Goal: Obtain resource: Obtain resource

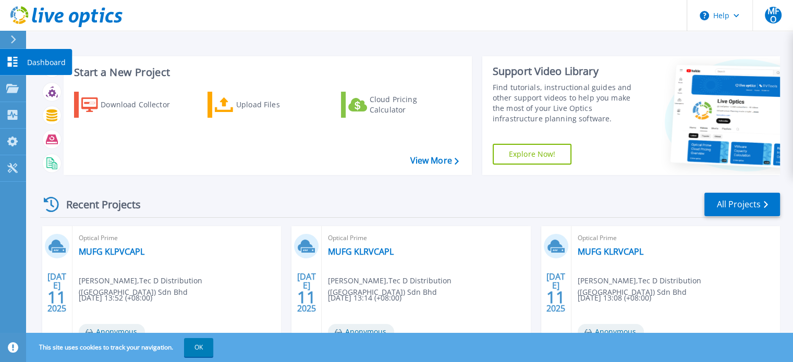
click at [12, 59] on icon at bounding box center [12, 62] width 13 height 10
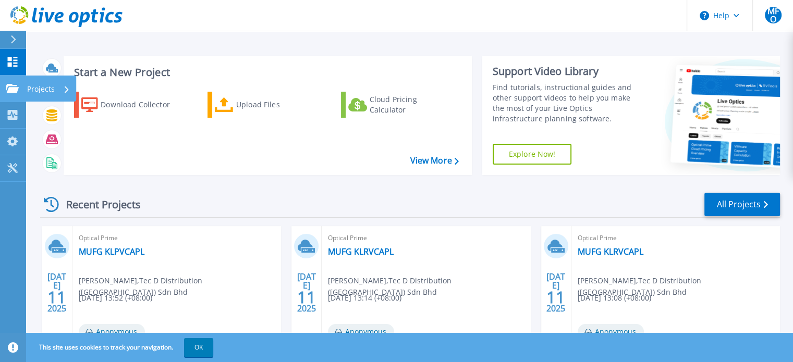
click at [21, 83] on link "Projects Projects" at bounding box center [13, 89] width 26 height 27
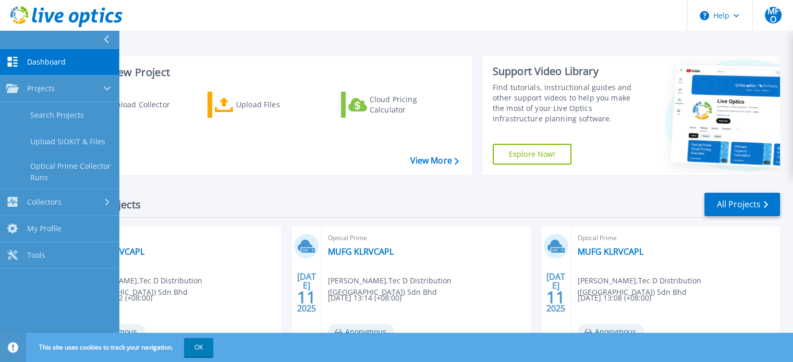
click at [7, 58] on icon at bounding box center [12, 62] width 13 height 10
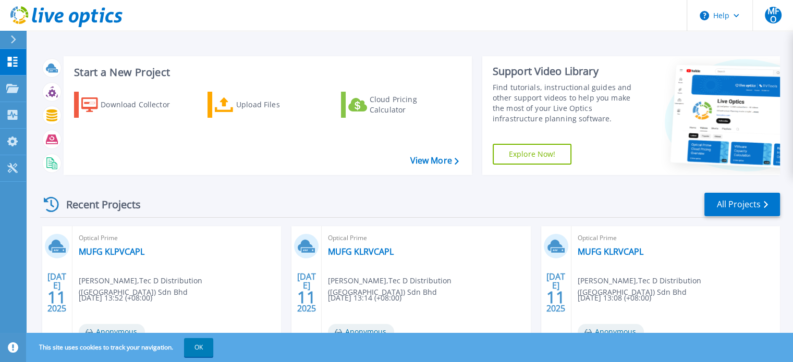
click at [12, 35] on icon at bounding box center [13, 39] width 5 height 8
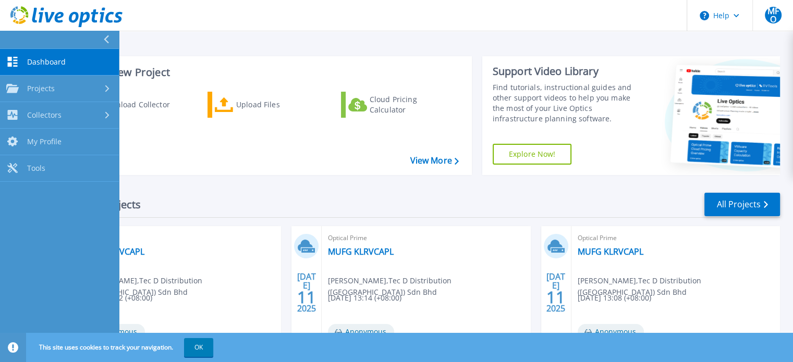
click at [22, 61] on link "Dashboard Dashboard" at bounding box center [59, 62] width 119 height 27
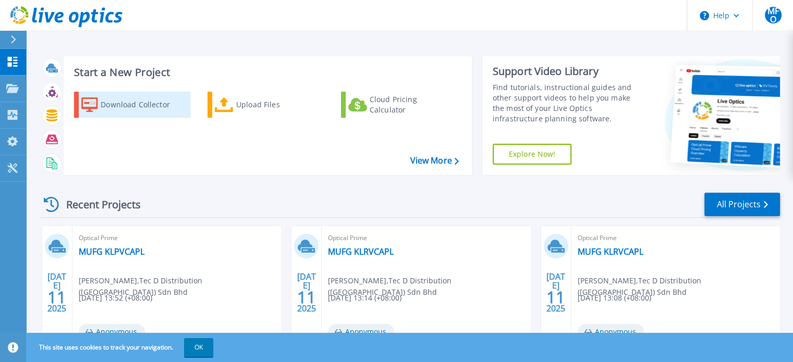
click at [119, 111] on div "Download Collector" at bounding box center [142, 104] width 83 height 21
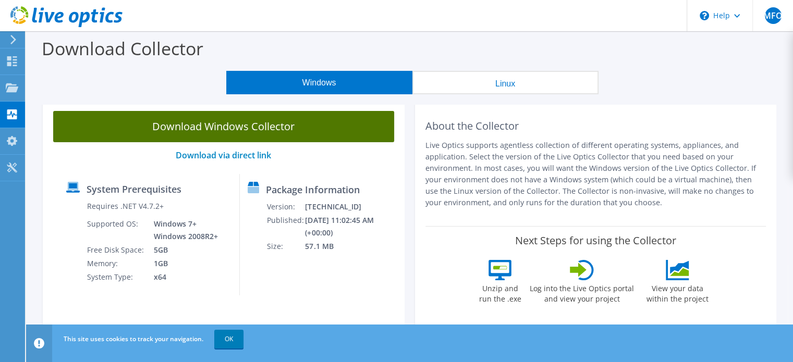
click at [217, 129] on link "Download Windows Collector" at bounding box center [223, 126] width 341 height 31
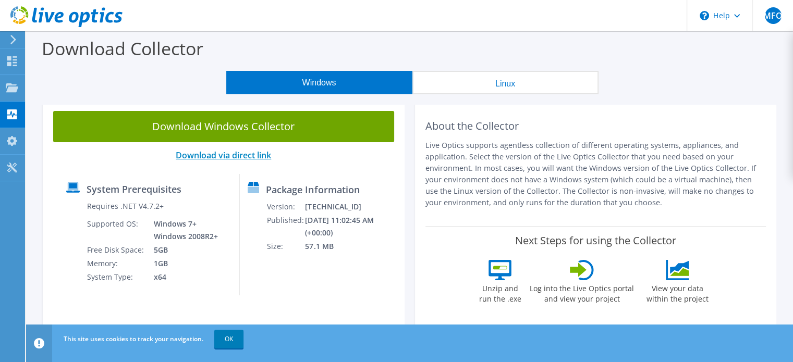
click at [249, 156] on link "Download via direct link" at bounding box center [223, 155] width 95 height 11
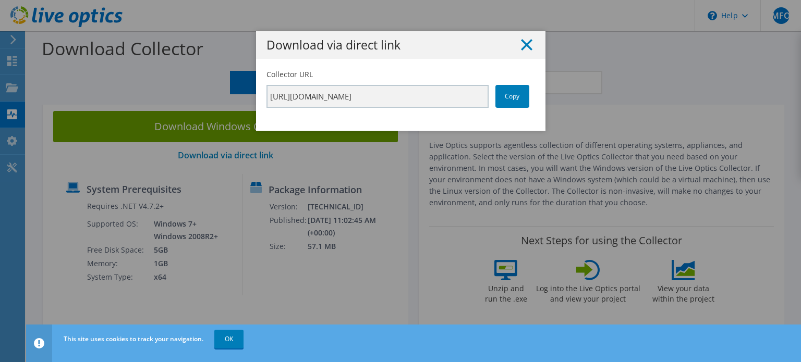
click at [521, 46] on icon at bounding box center [526, 44] width 11 height 11
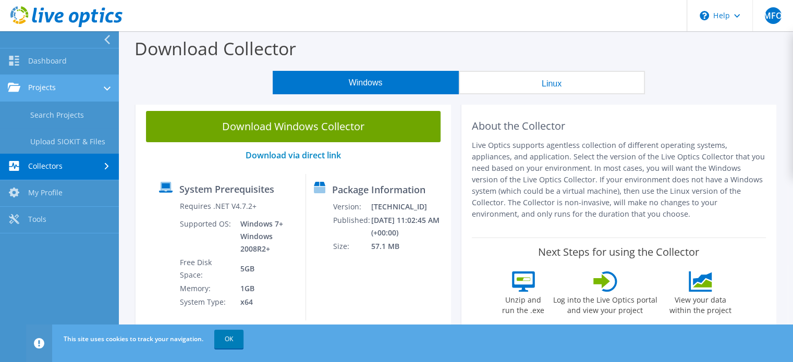
click at [16, 98] on link "Projects" at bounding box center [59, 88] width 119 height 27
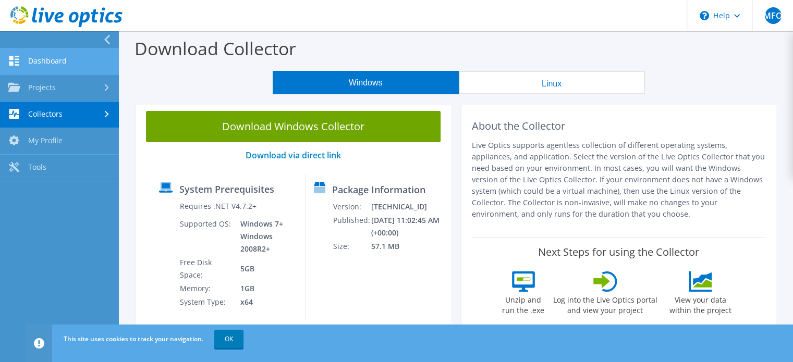
click at [45, 62] on link "Dashboard" at bounding box center [59, 62] width 119 height 27
click at [30, 108] on link "Collectors" at bounding box center [59, 115] width 119 height 27
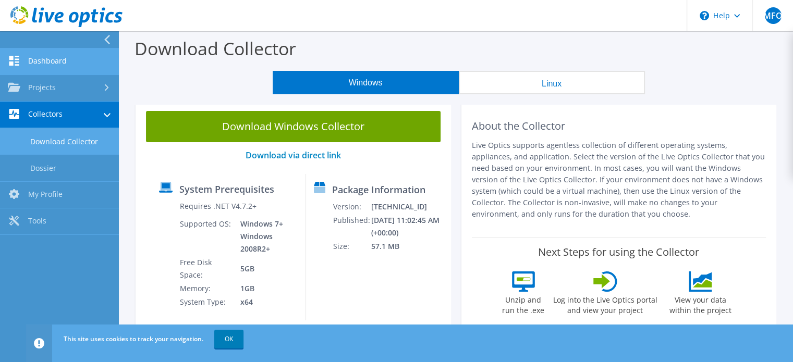
click at [35, 70] on link "Dashboard" at bounding box center [59, 62] width 119 height 27
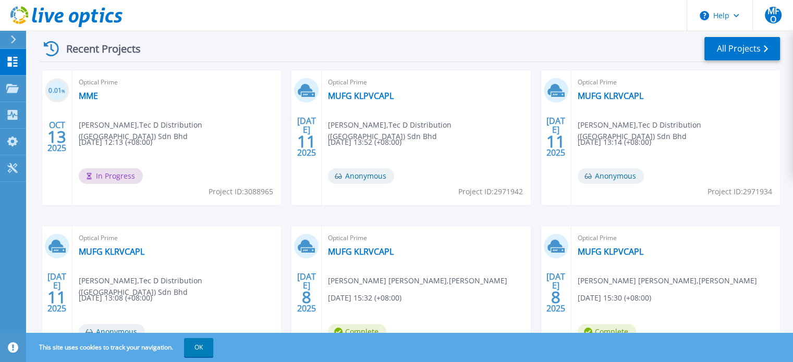
scroll to position [190, 0]
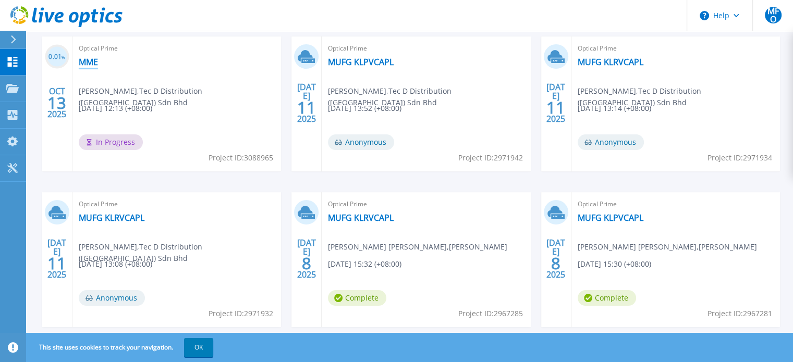
click at [90, 57] on link "MME" at bounding box center [88, 62] width 19 height 10
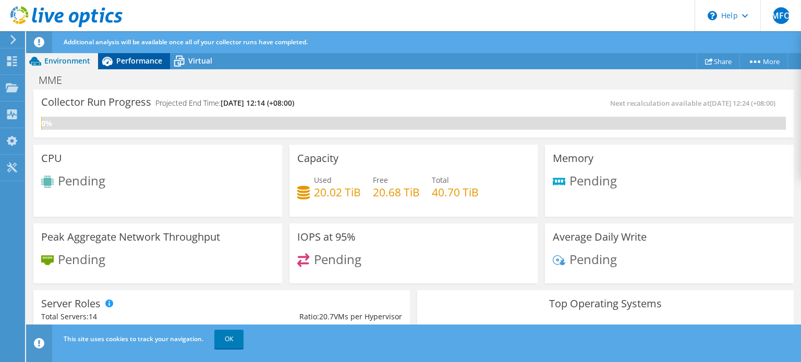
click at [123, 64] on span "Performance" at bounding box center [139, 61] width 46 height 10
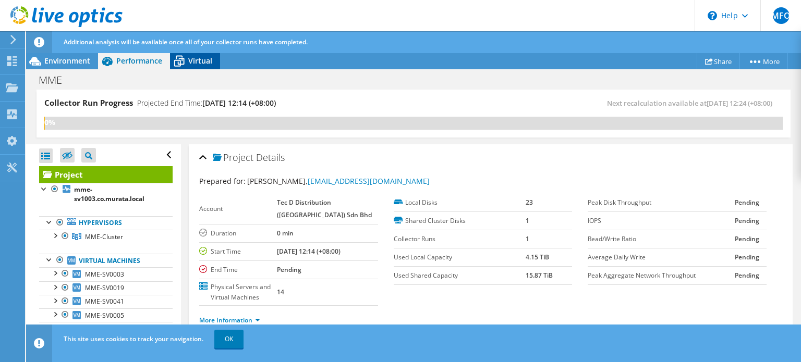
click at [209, 62] on span "Virtual" at bounding box center [200, 61] width 24 height 10
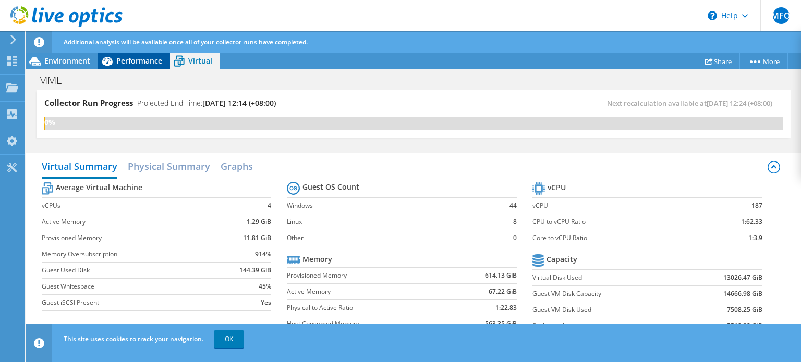
click at [125, 68] on div "Performance" at bounding box center [134, 61] width 72 height 17
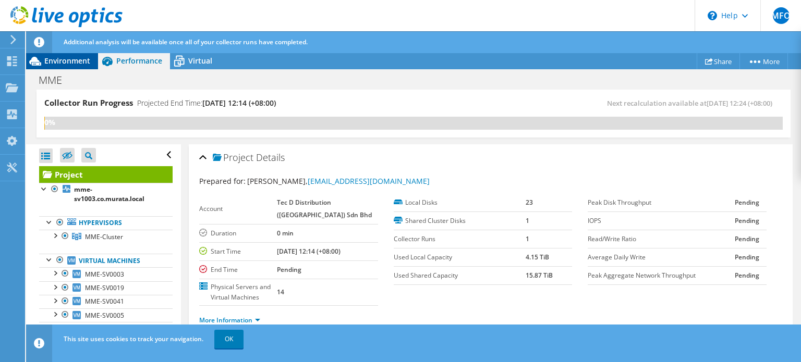
click at [54, 58] on span "Environment" at bounding box center [67, 61] width 46 height 10
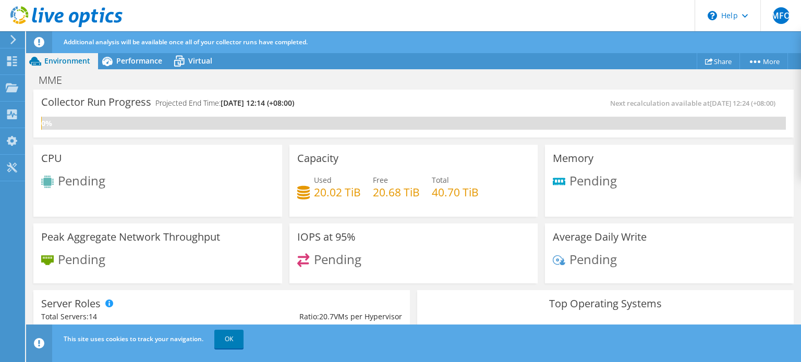
click at [114, 51] on div "Additional analysis will be available once all of your collector runs have comp…" at bounding box center [433, 42] width 744 height 22
click at [122, 59] on span "Performance" at bounding box center [139, 61] width 46 height 10
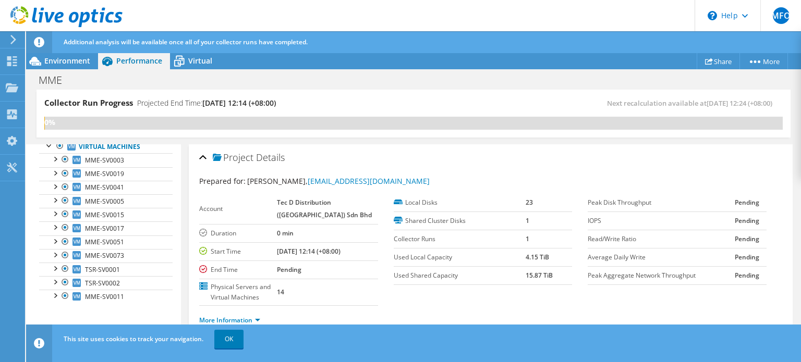
scroll to position [114, 0]
drag, startPoint x: 181, startPoint y: 155, endPoint x: 175, endPoint y: 161, distance: 8.1
click at [175, 161] on div "Collector Run Progress Projected End Time: [DATE] 12:14 (+08:00) Next recalcula…" at bounding box center [413, 227] width 775 height 274
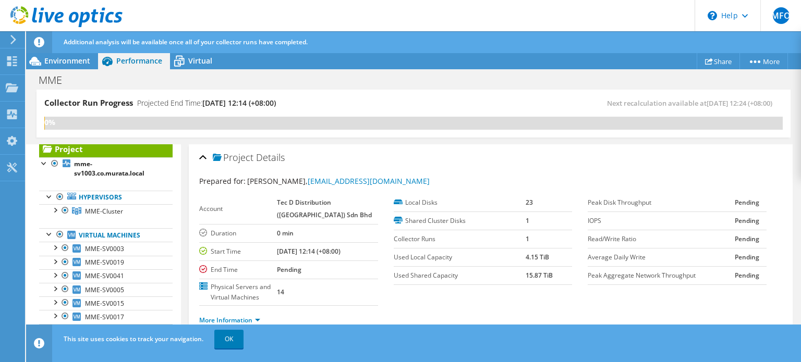
scroll to position [0, 0]
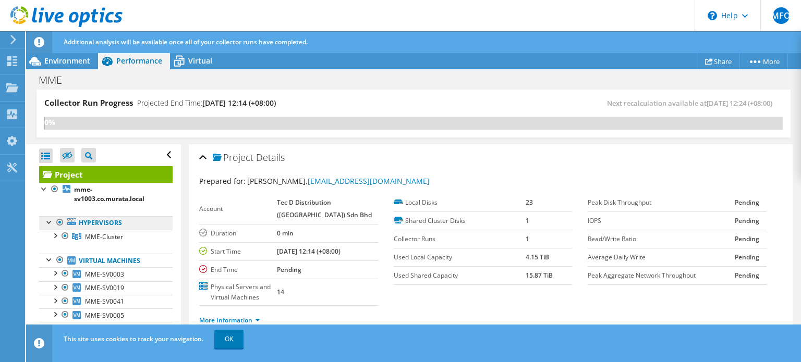
click at [46, 227] on link "Hypervisors" at bounding box center [106, 223] width 134 height 14
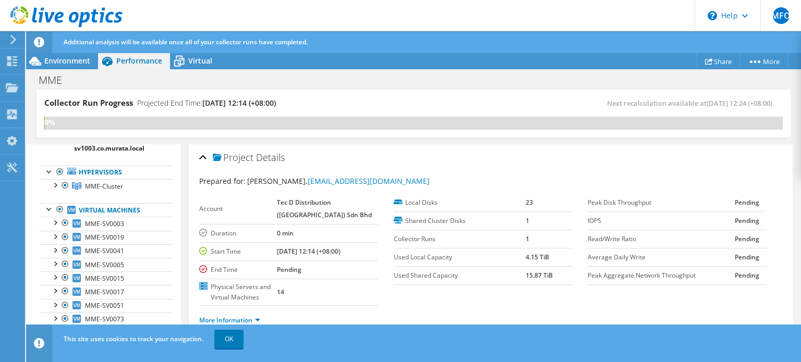
scroll to position [51, 0]
click at [53, 221] on div at bounding box center [55, 221] width 10 height 10
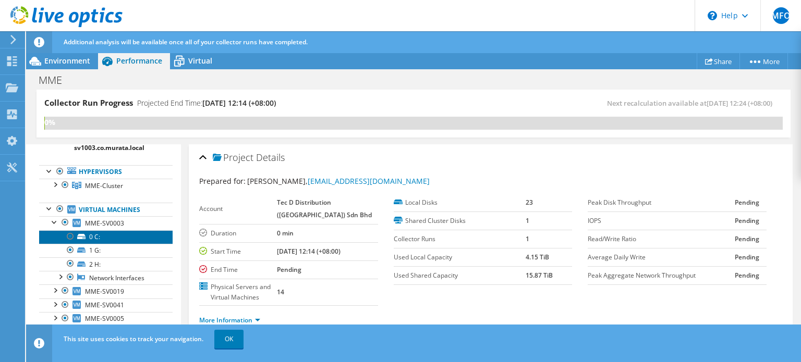
click at [129, 236] on link "0 C:" at bounding box center [106, 238] width 134 height 14
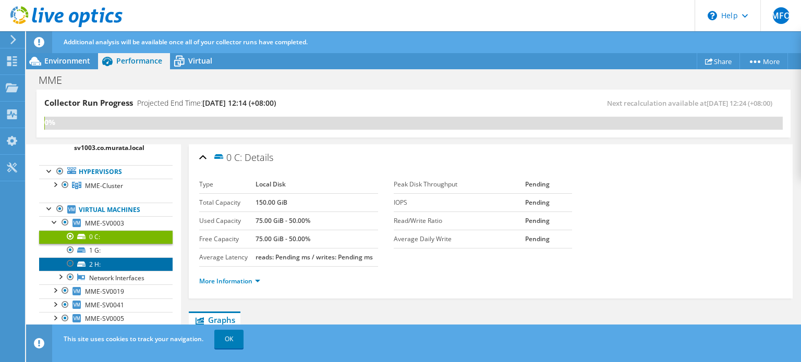
click at [142, 259] on link "2 H:" at bounding box center [106, 265] width 134 height 14
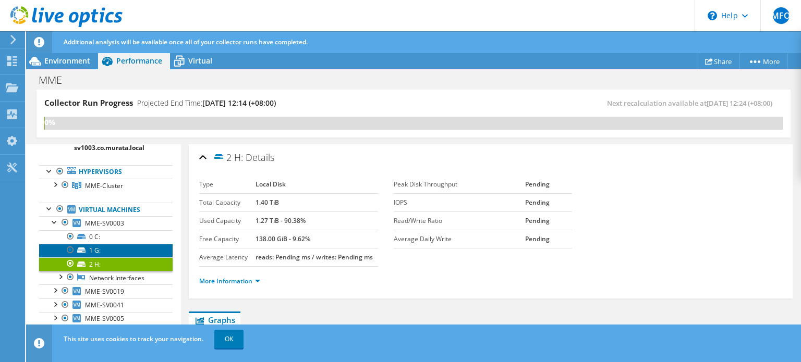
click at [142, 245] on link "1 G:" at bounding box center [106, 251] width 134 height 14
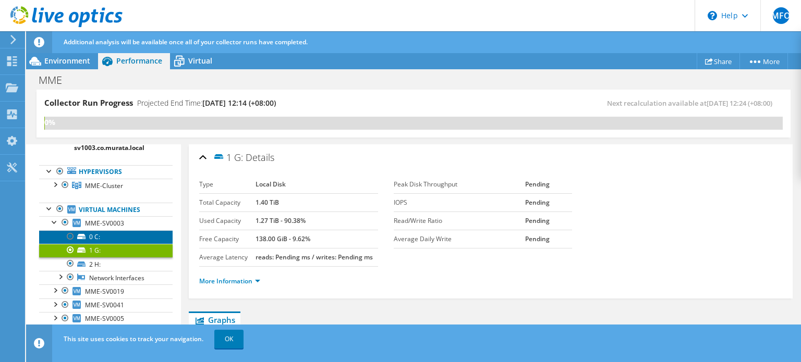
click at [146, 234] on link "0 C:" at bounding box center [106, 238] width 134 height 14
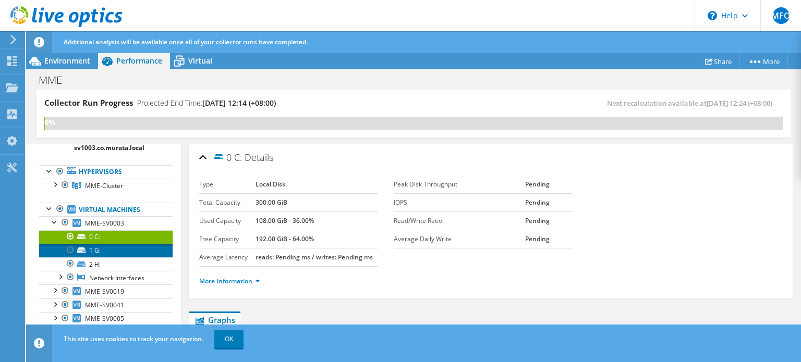
click at [137, 249] on link "1 G:" at bounding box center [106, 251] width 134 height 14
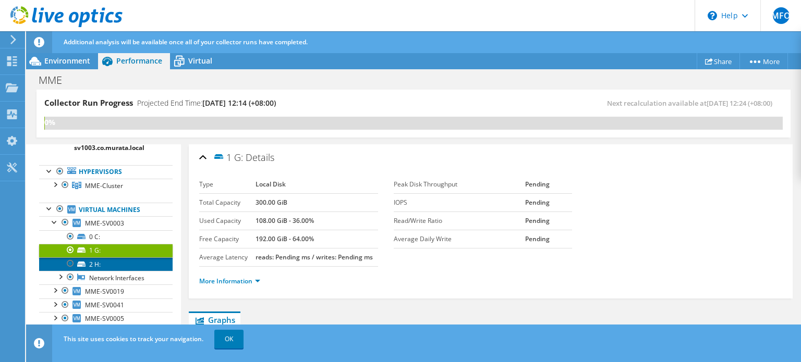
click at [135, 260] on link "2 H:" at bounding box center [106, 265] width 134 height 14
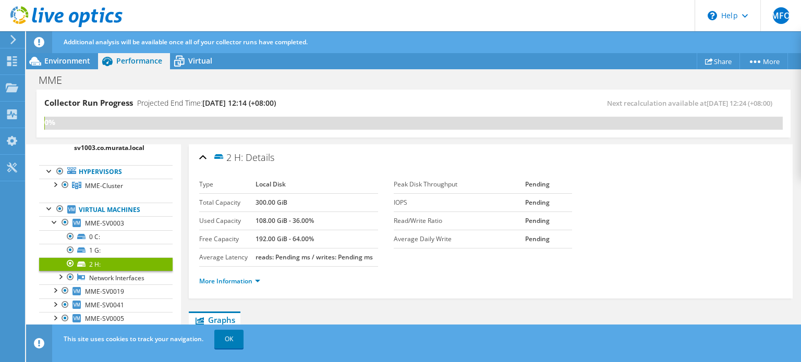
scroll to position [0, 0]
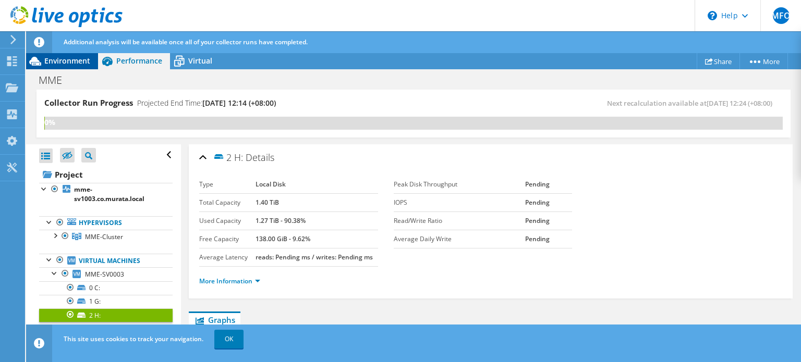
click at [79, 60] on span "Environment" at bounding box center [67, 61] width 46 height 10
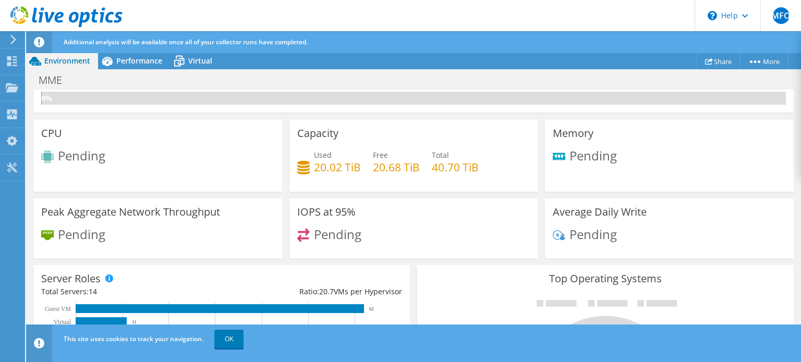
scroll to position [119, 0]
